Goal: Book appointment/travel/reservation

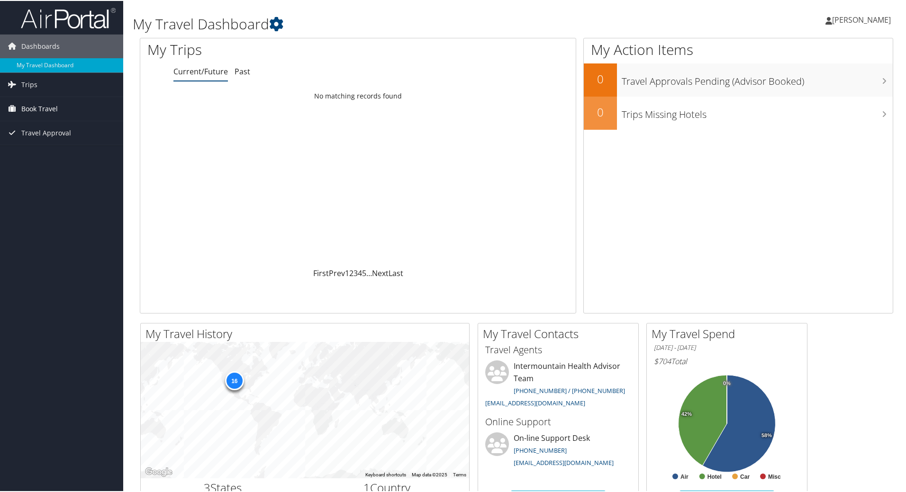
click at [37, 102] on span "Book Travel" at bounding box center [39, 108] width 36 height 24
click at [39, 152] on link "Book/Manage Online Trips" at bounding box center [61, 155] width 123 height 14
